Goal: Navigation & Orientation: Understand site structure

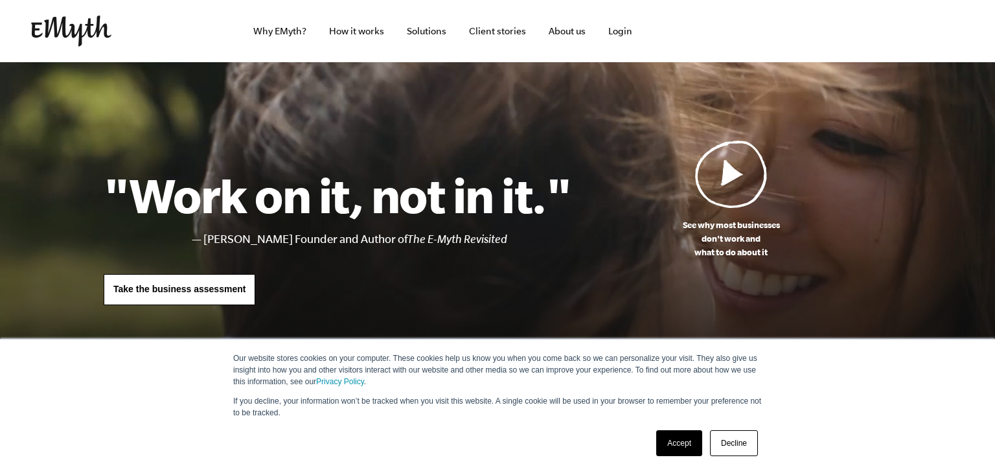
click at [727, 444] on link "Decline" at bounding box center [734, 443] width 48 height 26
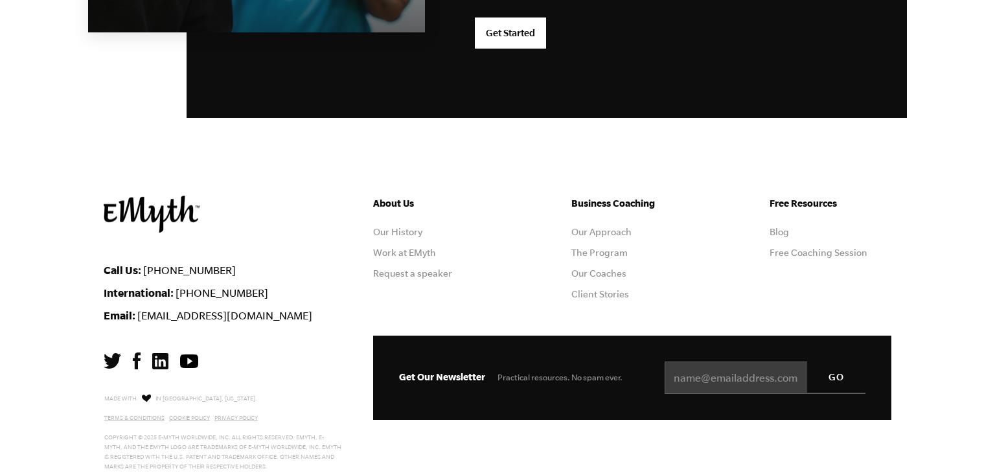
scroll to position [3520, 0]
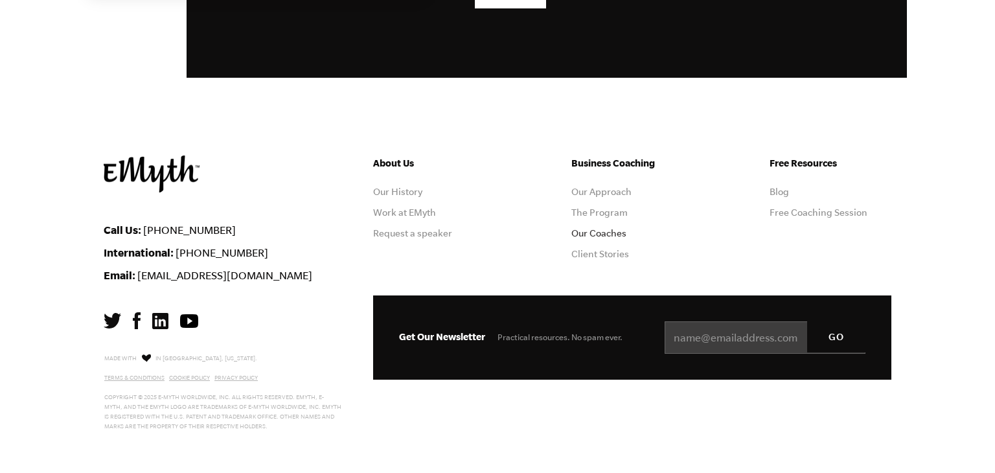
click at [595, 231] on link "Our Coaches" at bounding box center [598, 233] width 55 height 10
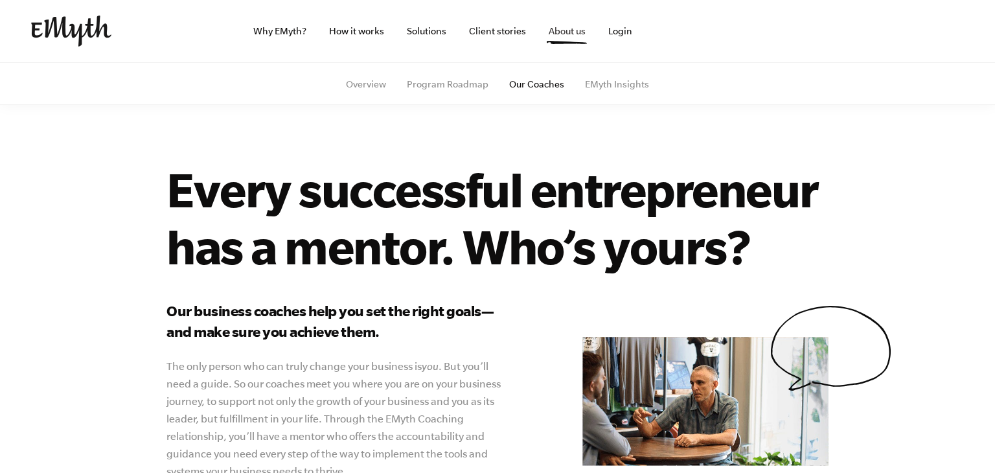
click at [563, 36] on link "About us" at bounding box center [567, 31] width 58 height 62
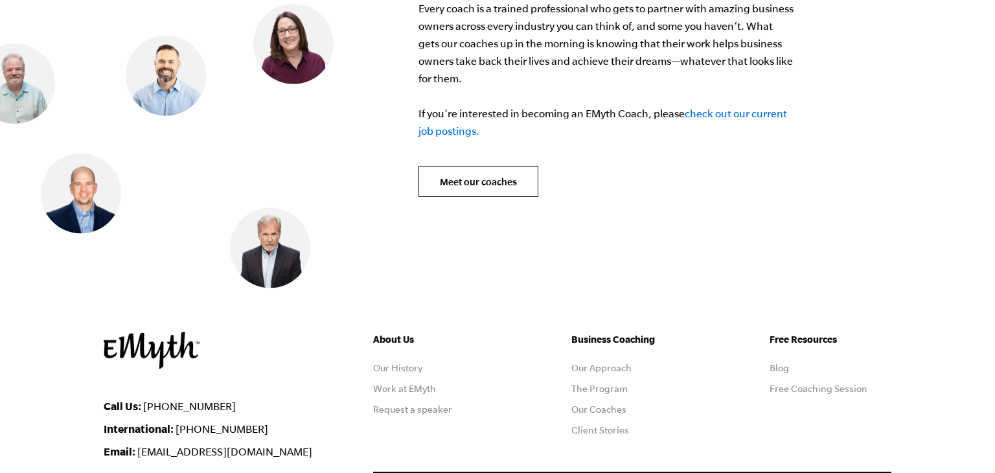
scroll to position [5393, 0]
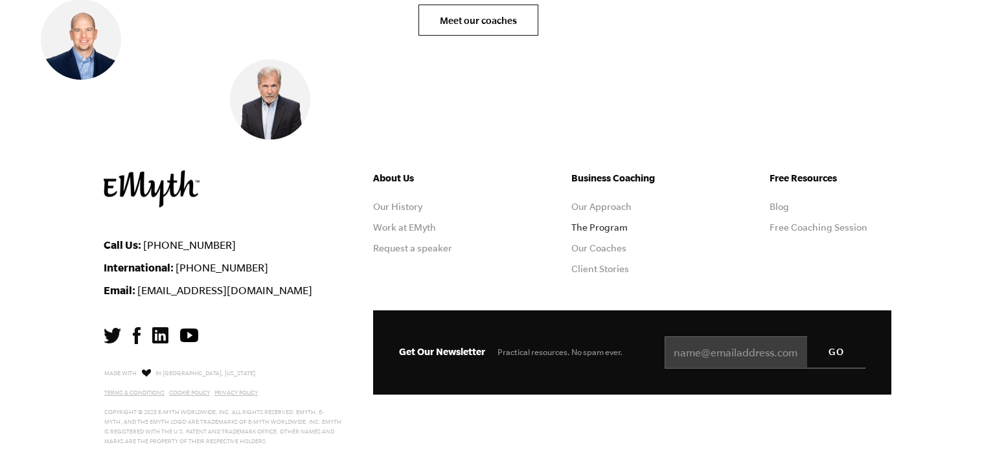
click at [593, 222] on link "The Program" at bounding box center [599, 227] width 56 height 10
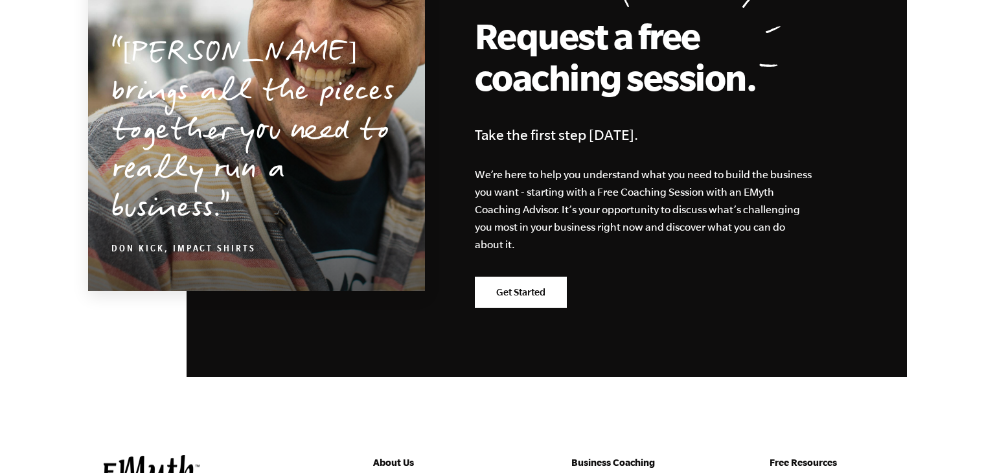
scroll to position [6507, 0]
